Goal: Task Accomplishment & Management: Use online tool/utility

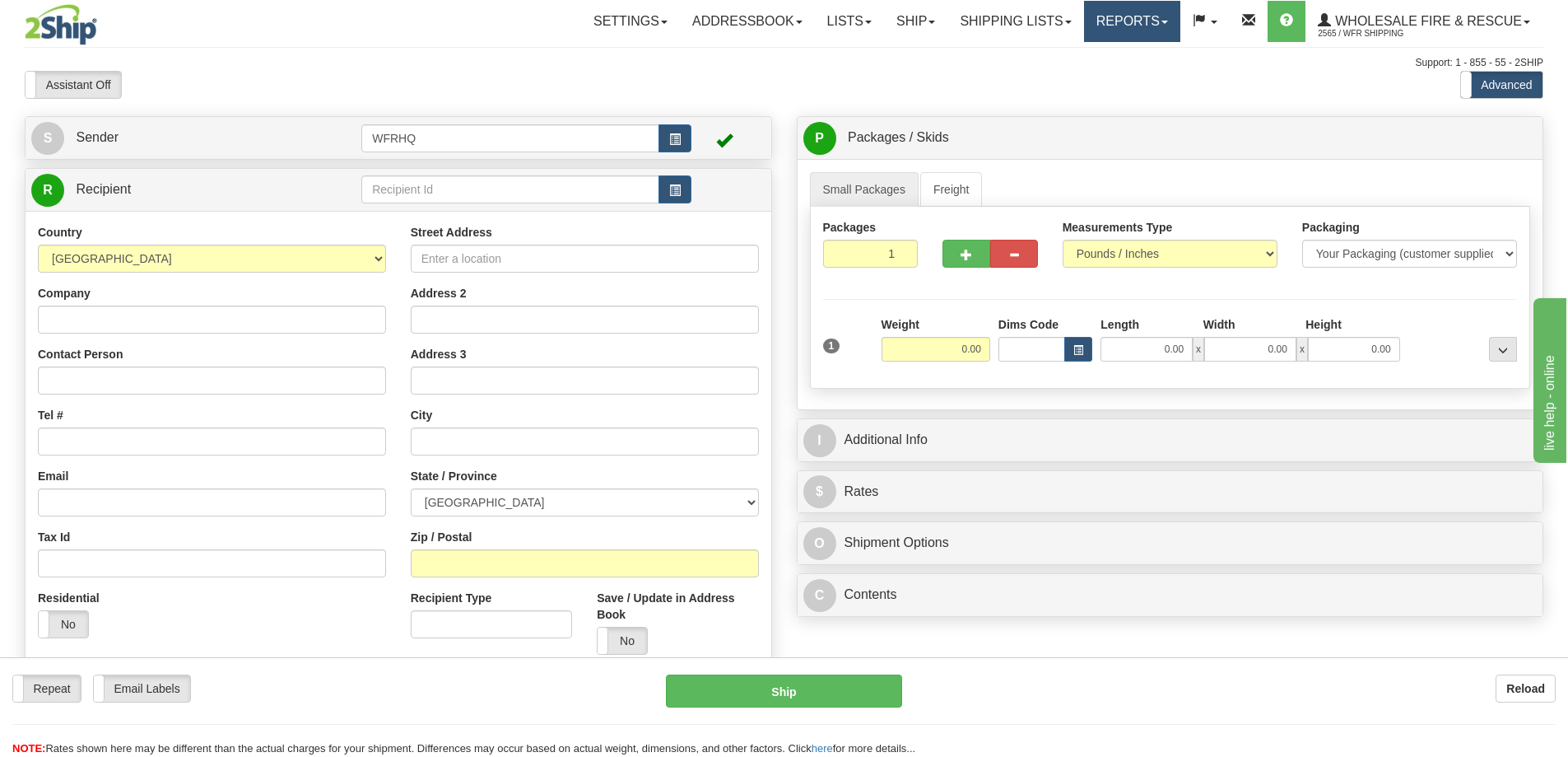
click at [1123, 20] on link "Reports" at bounding box center [1132, 21] width 96 height 41
click at [1097, 52] on link "Standard" at bounding box center [1104, 58] width 150 height 21
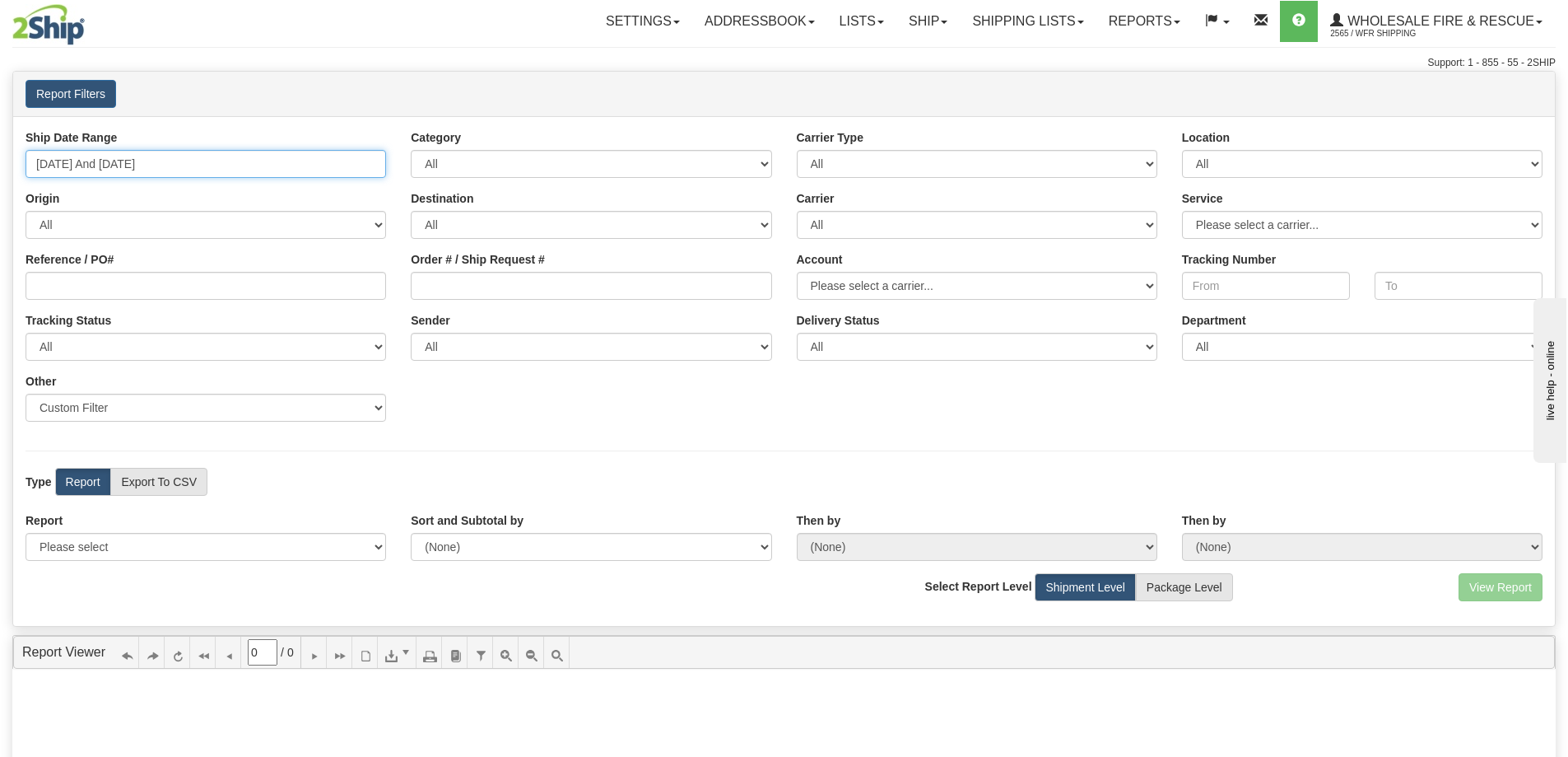
type input "[DATE]"
click at [156, 164] on input "[DATE] And [DATE]" at bounding box center [205, 163] width 361 height 28
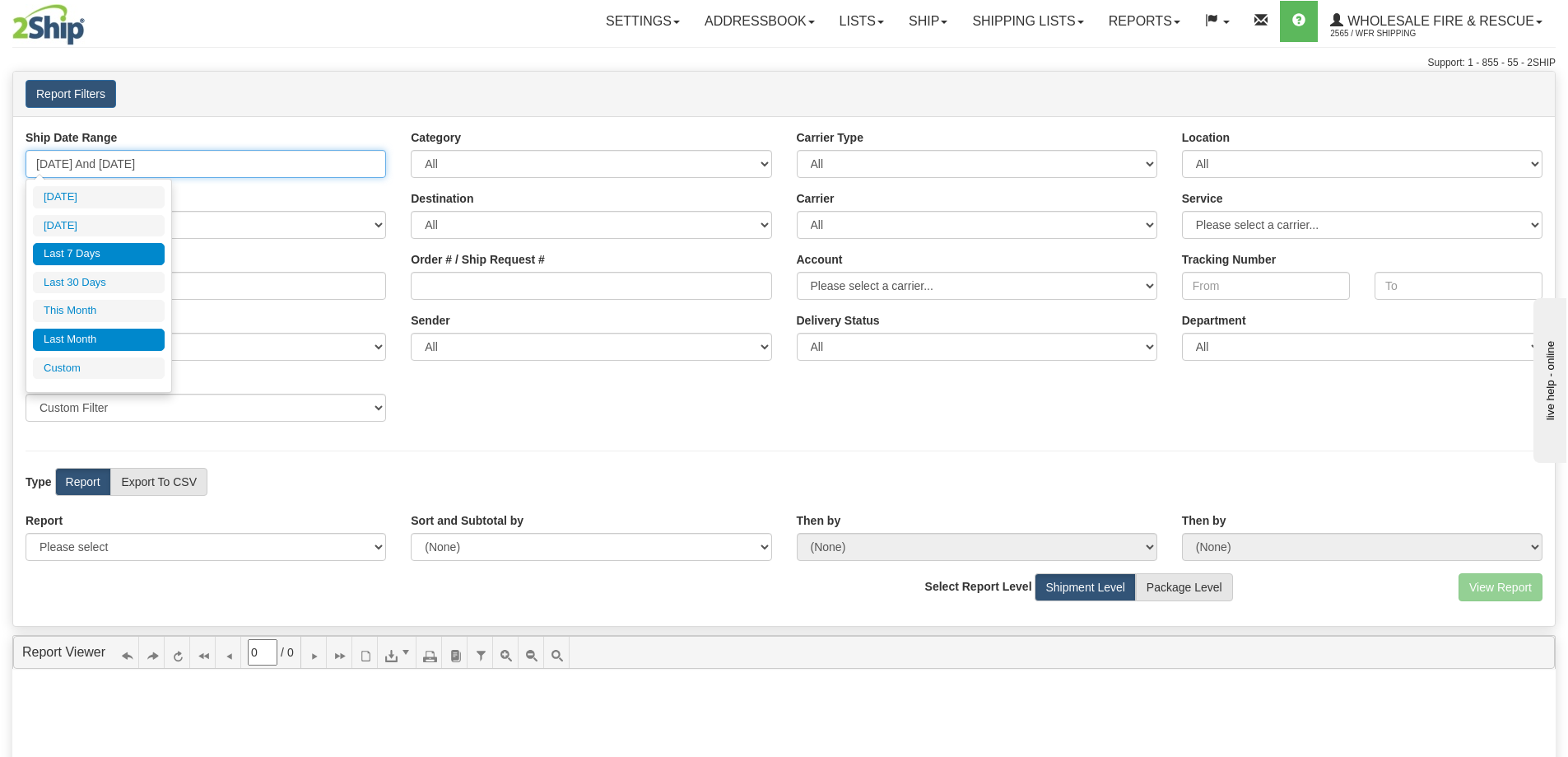
type input "[DATE]"
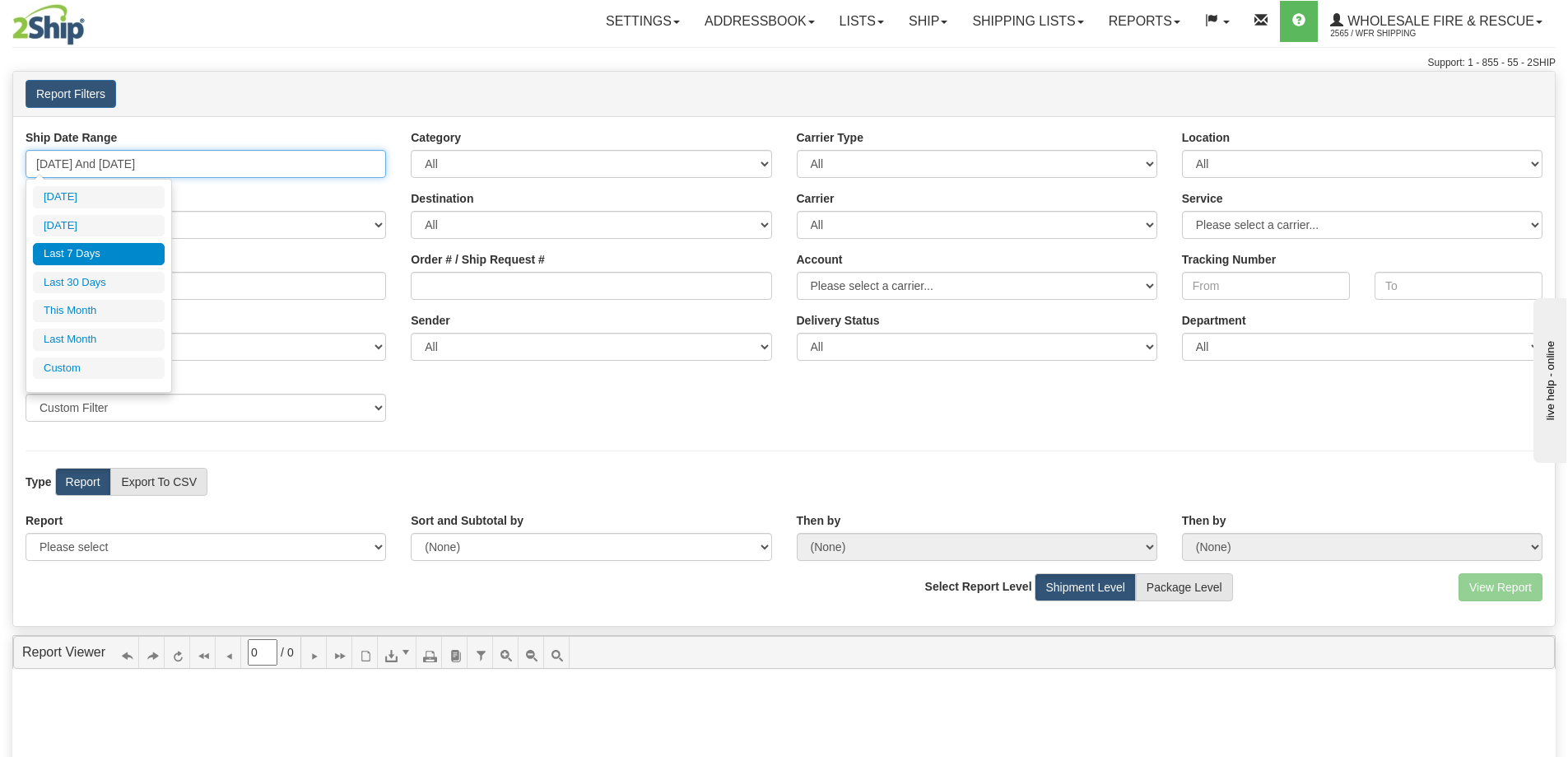
type input "[DATE]"
click at [112, 368] on li "Custom" at bounding box center [99, 369] width 132 height 22
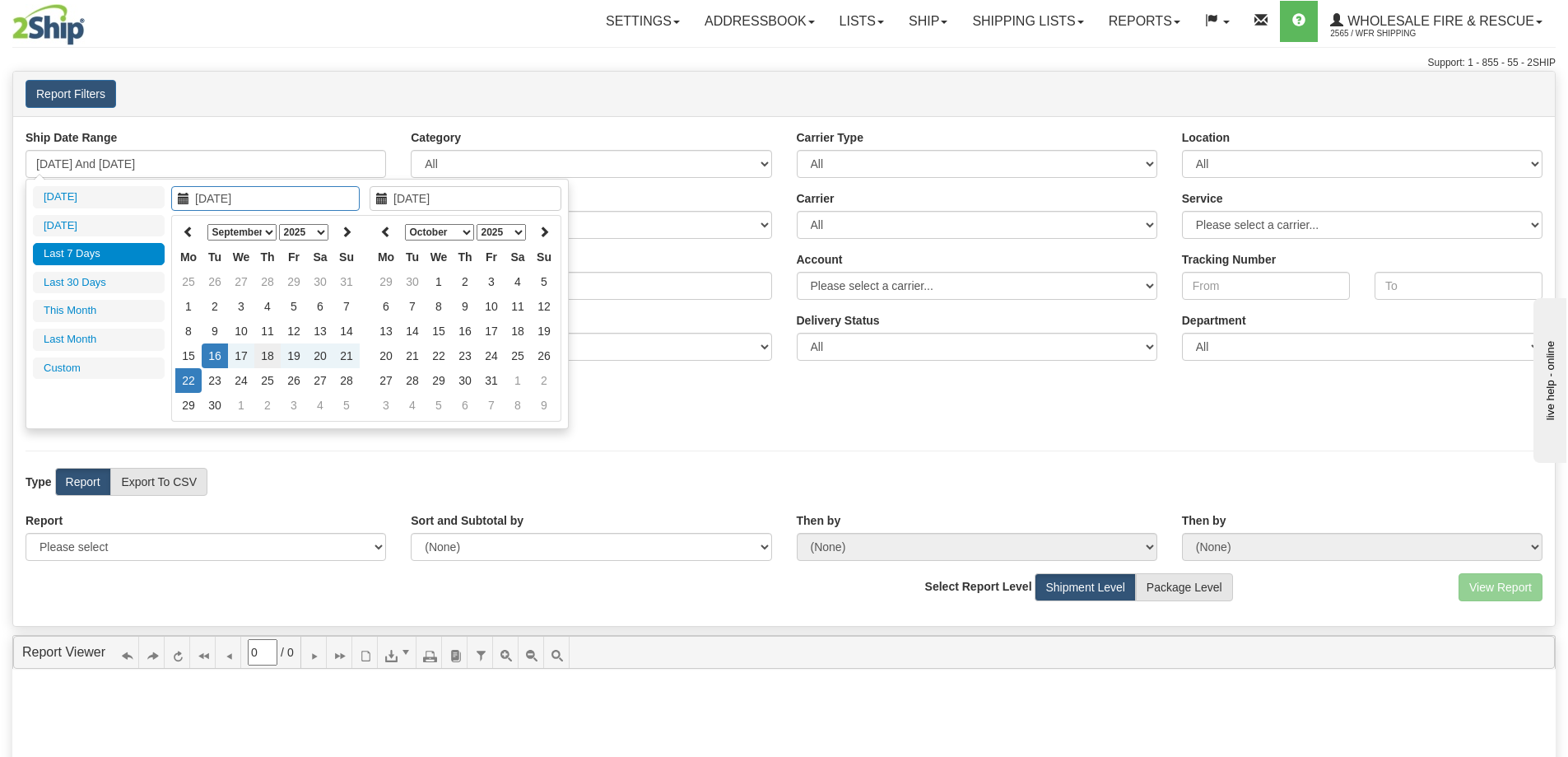
type input "[DATE]"
click at [265, 361] on td "18" at bounding box center [267, 355] width 26 height 25
click at [391, 231] on icon at bounding box center [386, 232] width 12 height 12
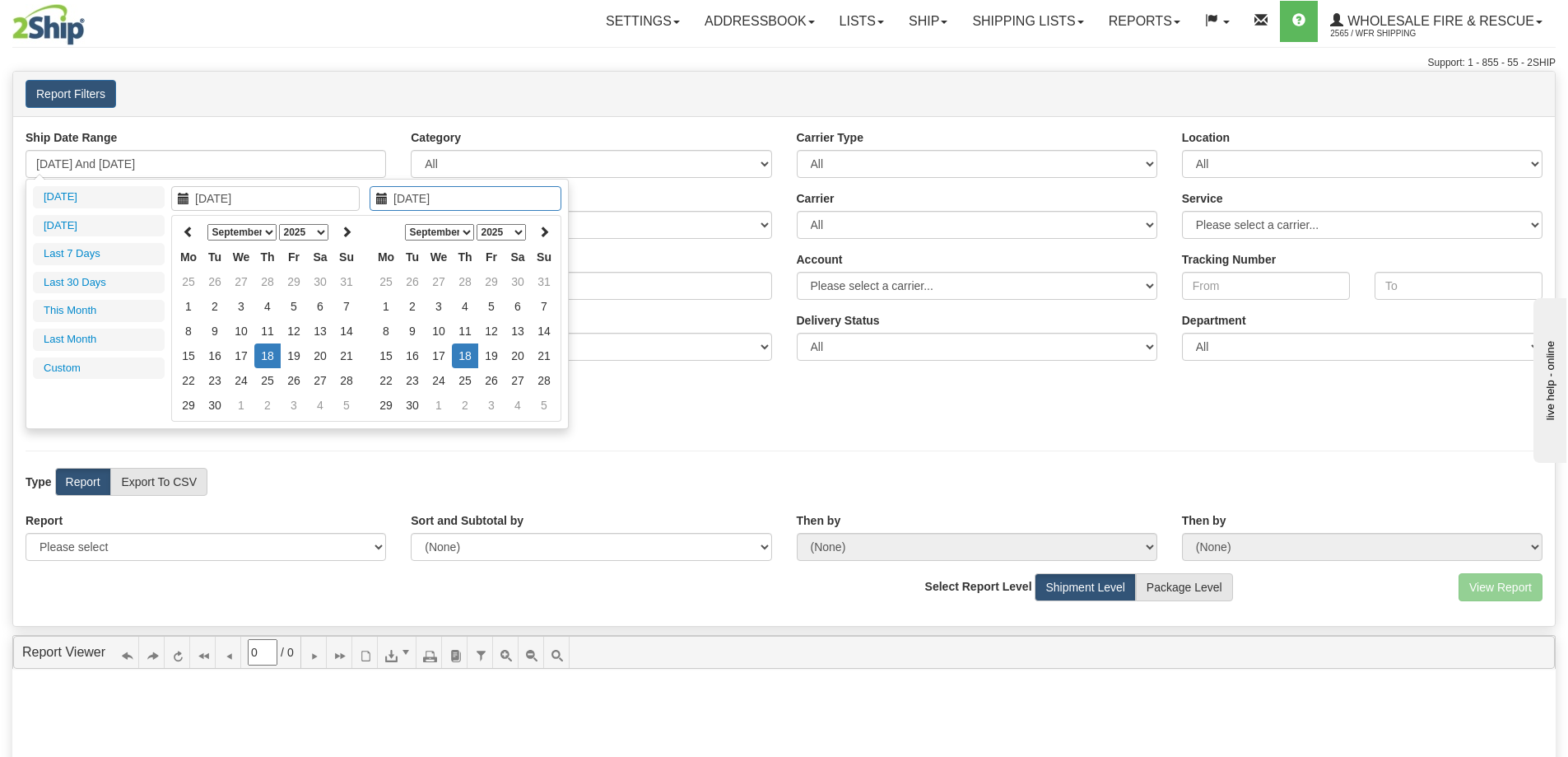
type input "[DATE]"
click at [469, 350] on td "18" at bounding box center [465, 355] width 26 height 25
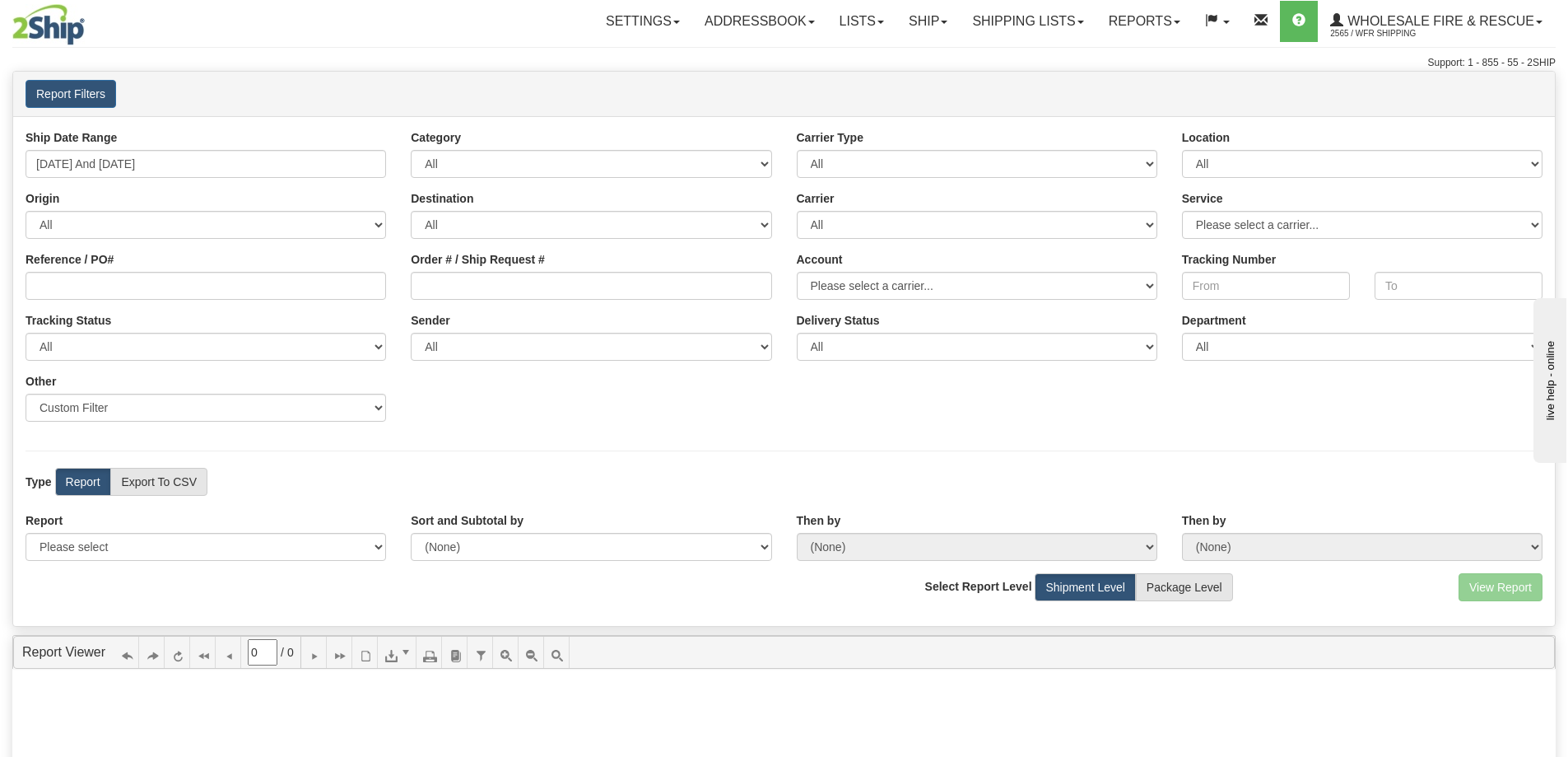
type input "[DATE] And [DATE]"
click at [158, 540] on select "Please select 1 Line Shipment Report Address Detail Basic Shipment Overview Can…" at bounding box center [205, 546] width 361 height 28
select select "Users\Full Reference Detail.trdx"
click at [25, 533] on select "Please select 1 Line Shipment Report Address Detail Basic Shipment Overview Can…" at bounding box center [205, 546] width 361 height 28
click at [1507, 586] on button "View Report" at bounding box center [1500, 587] width 84 height 28
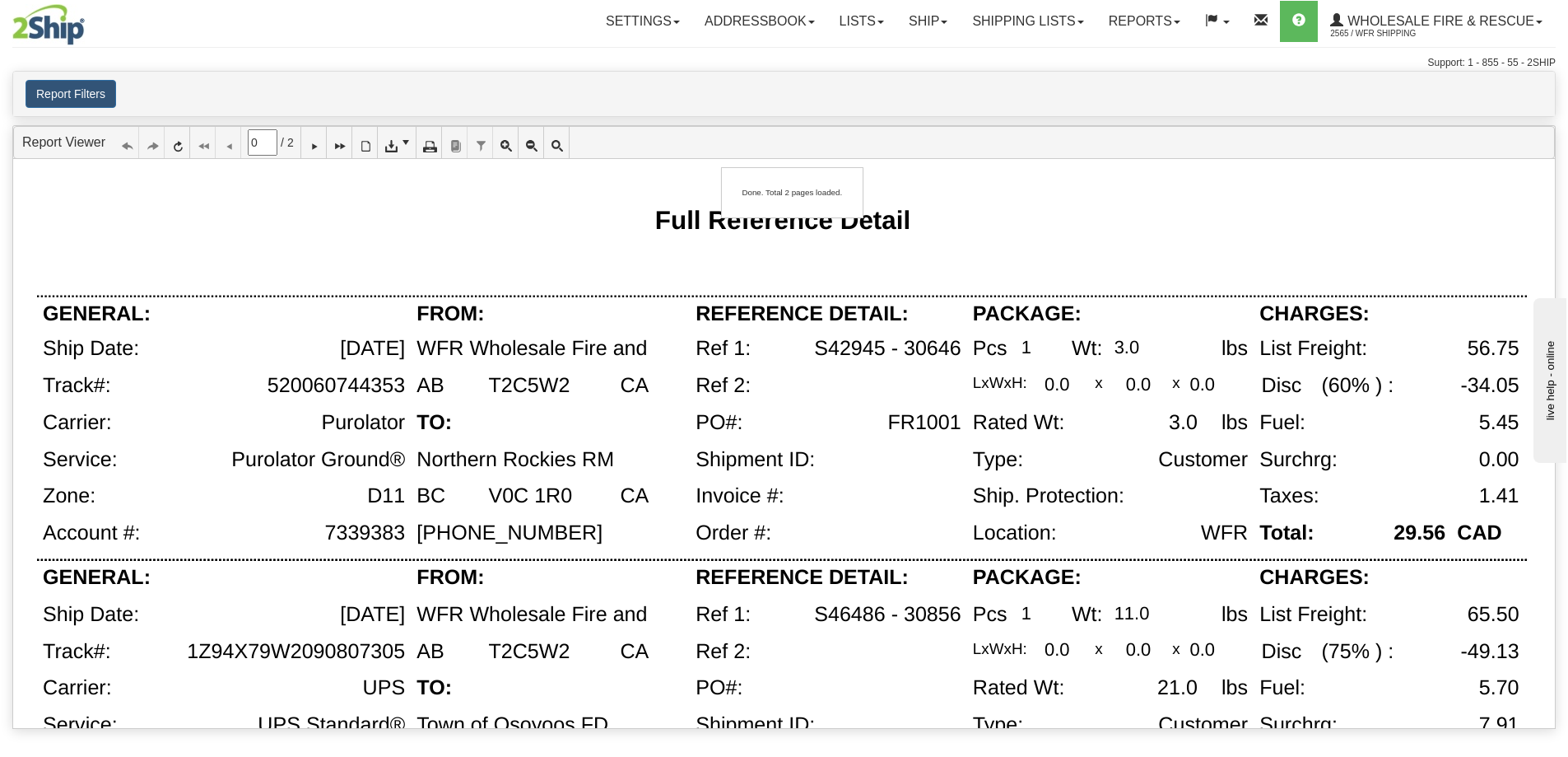
type input "1"
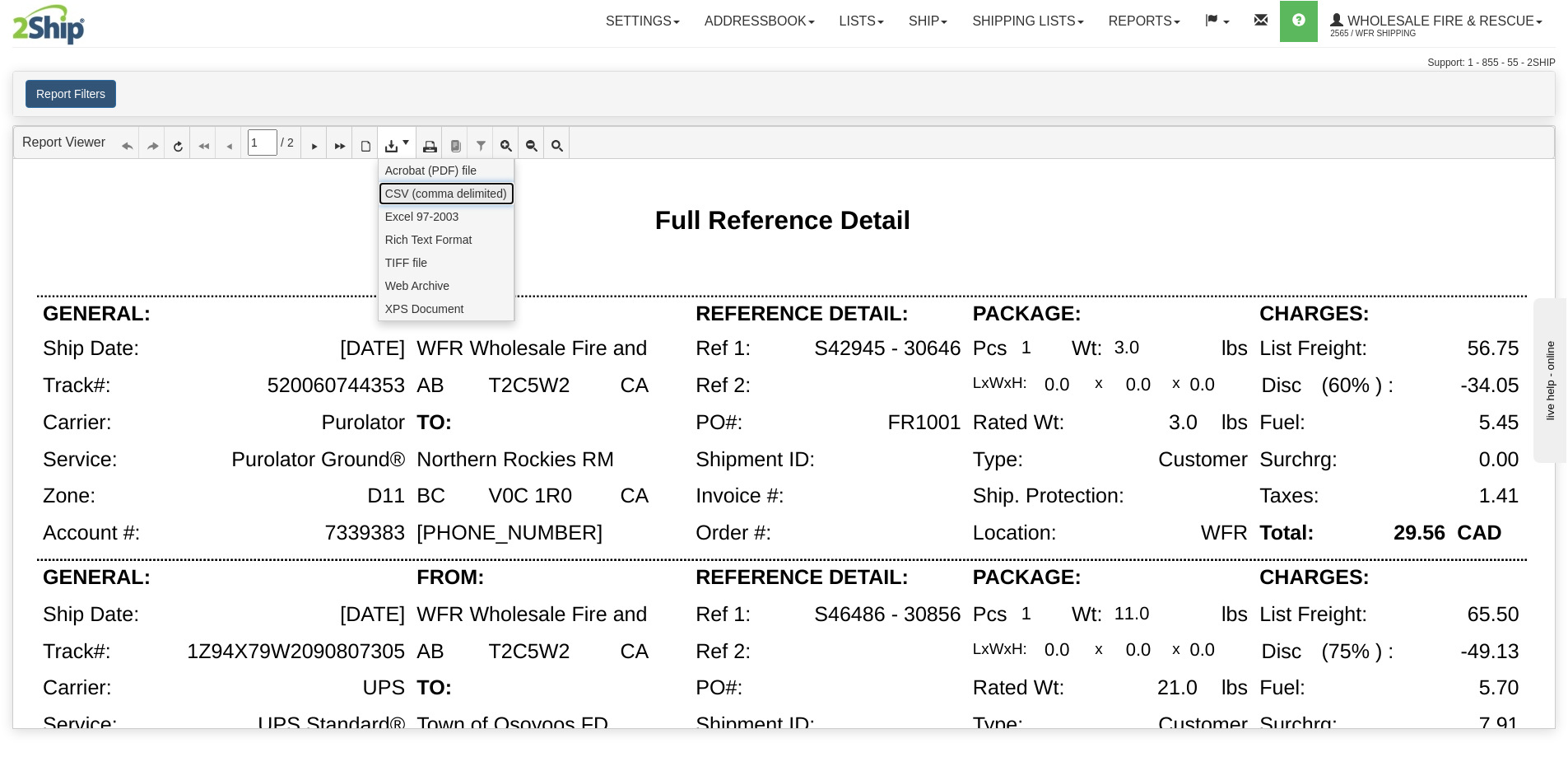
click at [423, 196] on span "CSV (comma delimited)" at bounding box center [446, 193] width 122 height 16
